Goal: Task Accomplishment & Management: Complete application form

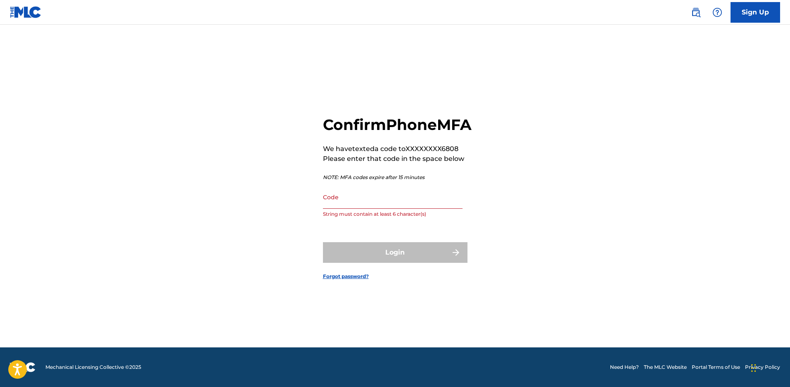
click at [342, 209] on input "Code" at bounding box center [393, 197] width 140 height 24
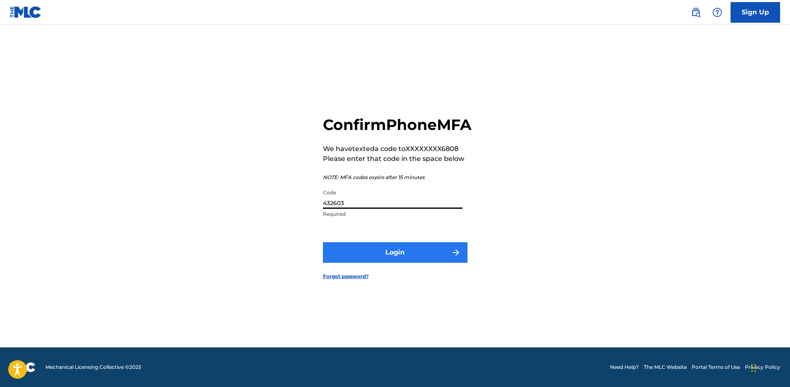
type input "432603"
click at [412, 263] on button "Login" at bounding box center [395, 252] width 145 height 21
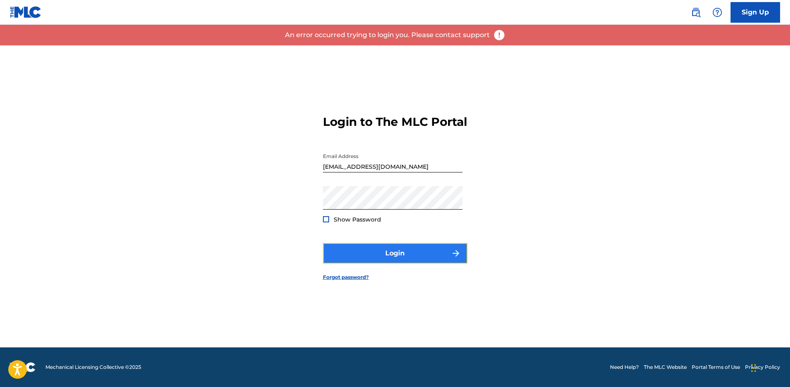
click at [381, 260] on button "Login" at bounding box center [395, 253] width 145 height 21
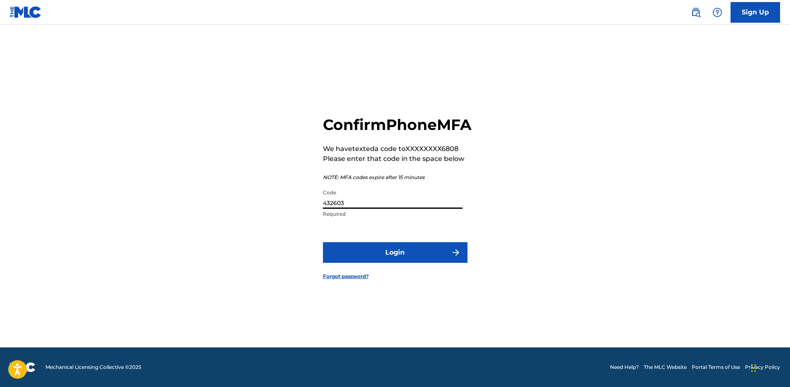
drag, startPoint x: 361, startPoint y: 211, endPoint x: 318, endPoint y: 210, distance: 43.4
click at [318, 210] on div "Confirm Phone MFA We have texted a code to XXXXXXXX6808 Please enter that code …" at bounding box center [395, 191] width 578 height 313
type input "117579"
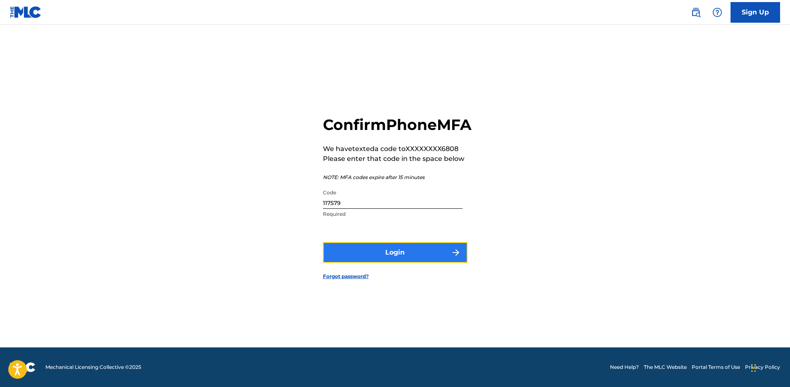
click at [391, 263] on button "Login" at bounding box center [395, 252] width 145 height 21
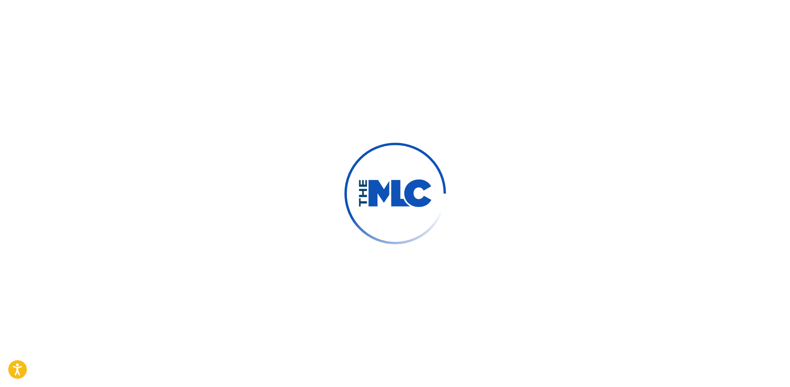
click at [361, 332] on div at bounding box center [395, 193] width 790 height 387
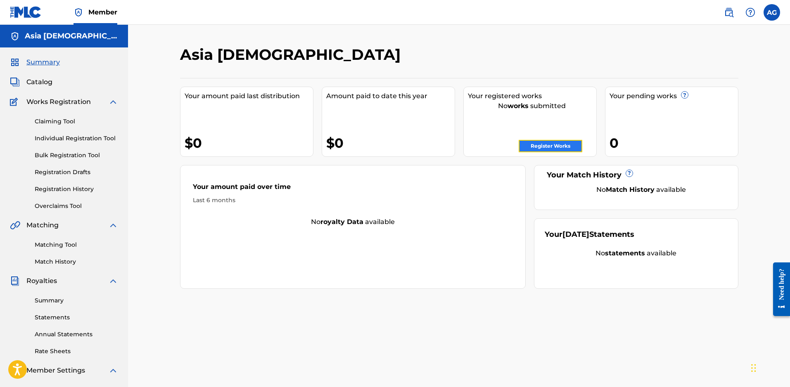
click at [550, 152] on link "Register Works" at bounding box center [551, 146] width 64 height 12
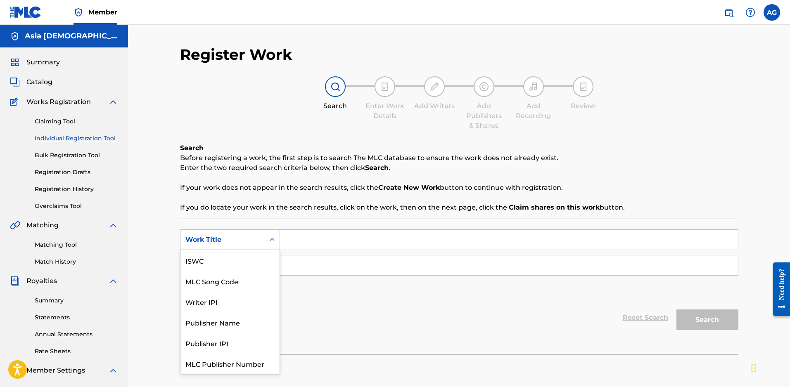
click at [275, 241] on icon "Search Form" at bounding box center [272, 240] width 8 height 8
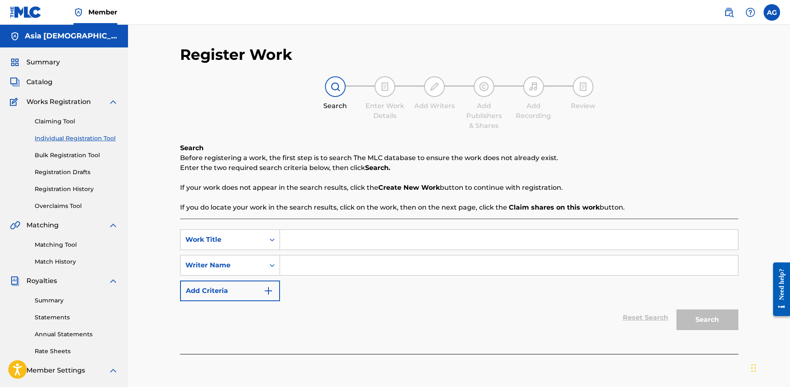
click at [317, 242] on input "Search Form" at bounding box center [509, 240] width 458 height 20
type input "a"
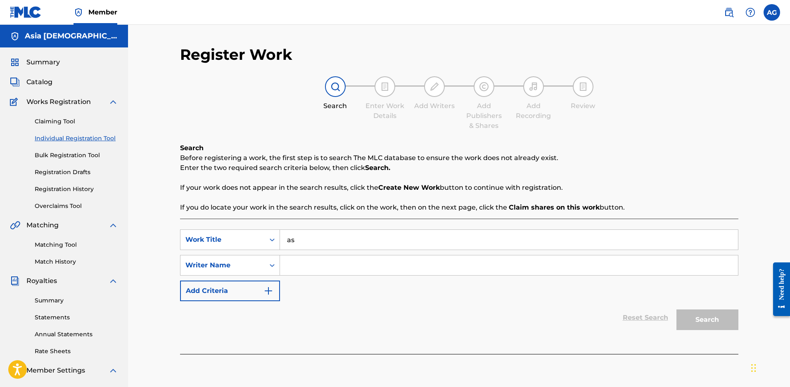
type input "a"
type input "A"
